Goal: Task Accomplishment & Management: Use online tool/utility

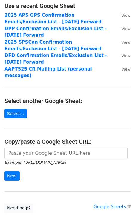
scroll to position [44, 0]
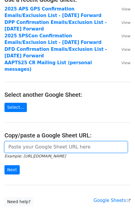
click at [45, 141] on input "url" at bounding box center [65, 146] width 123 height 11
paste input "https://docs.google.com/spreadsheets/d/1YuCOm8Dce4LwSX62Od6QJ_5Gs3dy12FeyVhHr0C…"
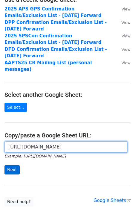
type input "https://docs.google.com/spreadsheets/d/1YuCOm8Dce4LwSX62Od6QJ_5Gs3dy12FeyVhHr0C…"
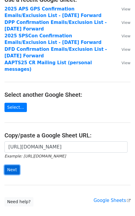
click at [13, 165] on input "Next" at bounding box center [11, 169] width 15 height 9
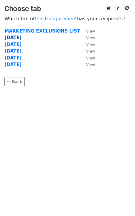
click at [18, 37] on strong "8.25.25" at bounding box center [12, 37] width 17 height 5
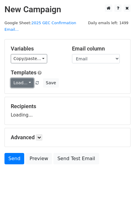
click at [23, 78] on link "Load..." at bounding box center [22, 82] width 23 height 9
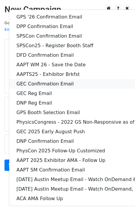
click at [54, 79] on link "GEC Confirmation Email" at bounding box center [124, 84] width 231 height 10
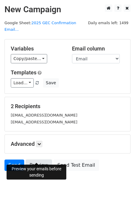
click at [40, 159] on link "Preview" at bounding box center [39, 164] width 26 height 11
